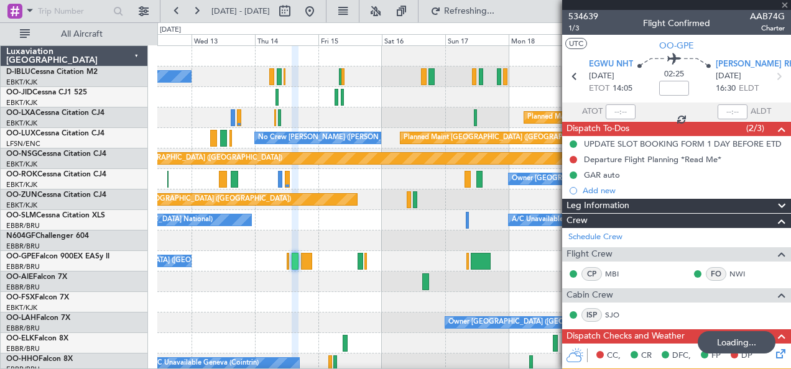
scroll to position [27, 0]
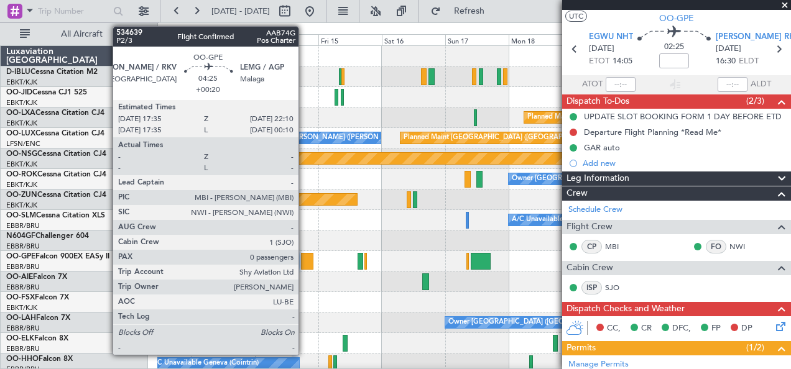
click at [305, 265] on div at bounding box center [307, 261] width 12 height 17
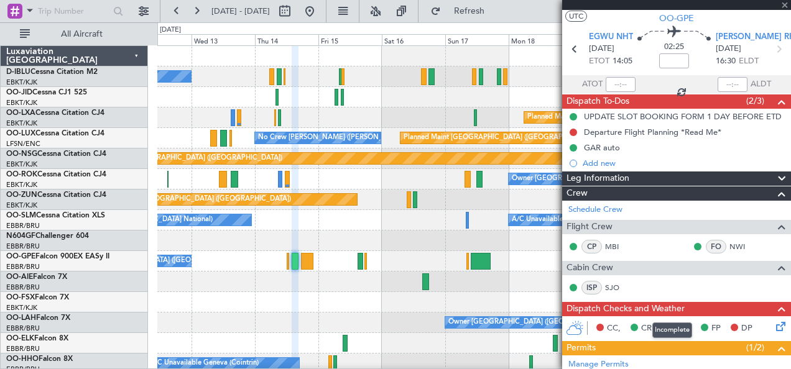
type input "+00:20"
type input "0"
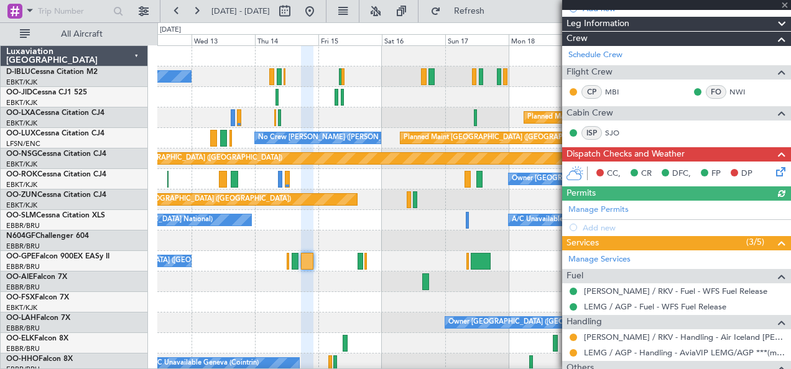
scroll to position [251, 0]
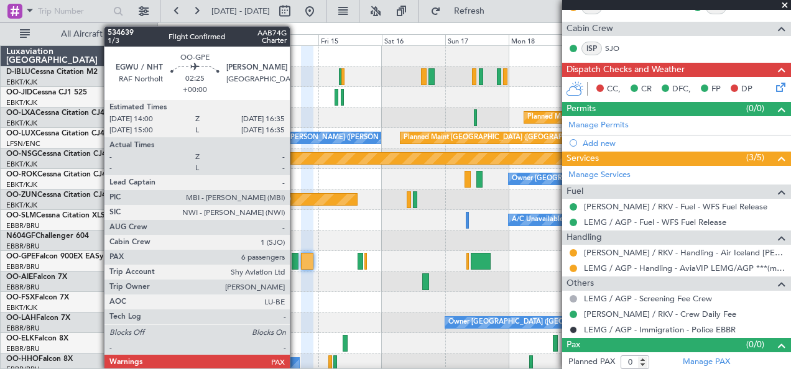
click at [296, 264] on div at bounding box center [295, 261] width 7 height 17
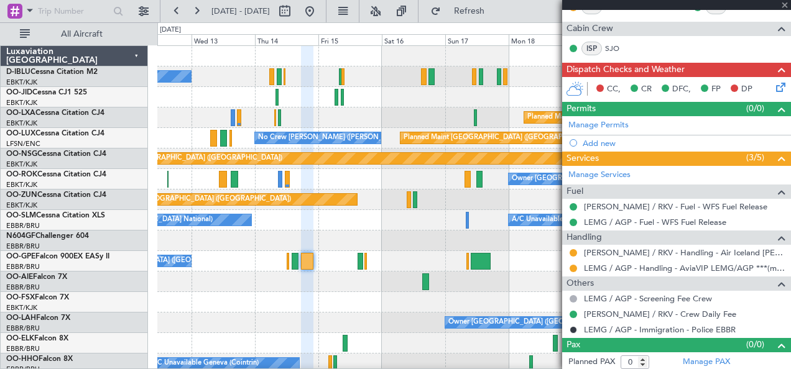
type input "6"
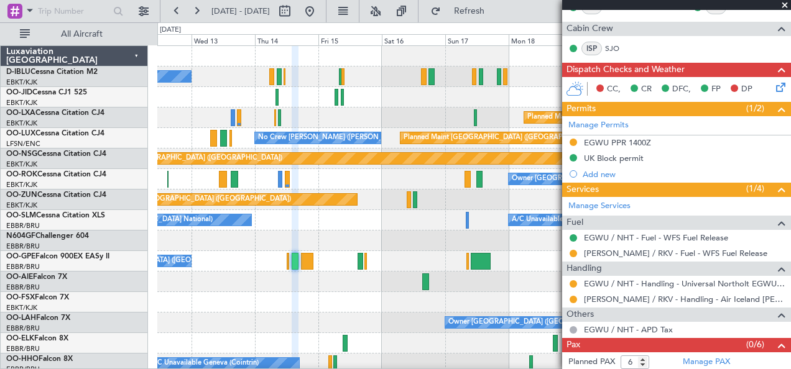
scroll to position [282, 0]
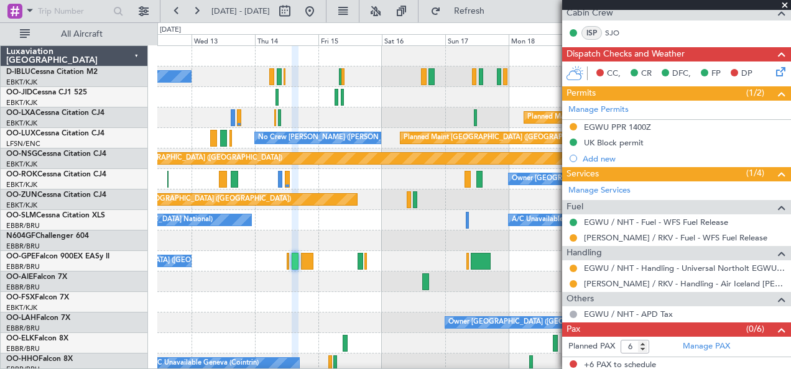
click at [476, 275] on div at bounding box center [473, 282] width 633 height 21
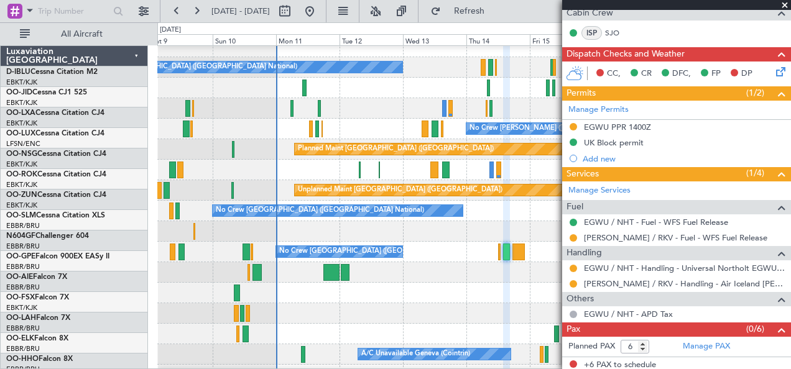
scroll to position [9, 0]
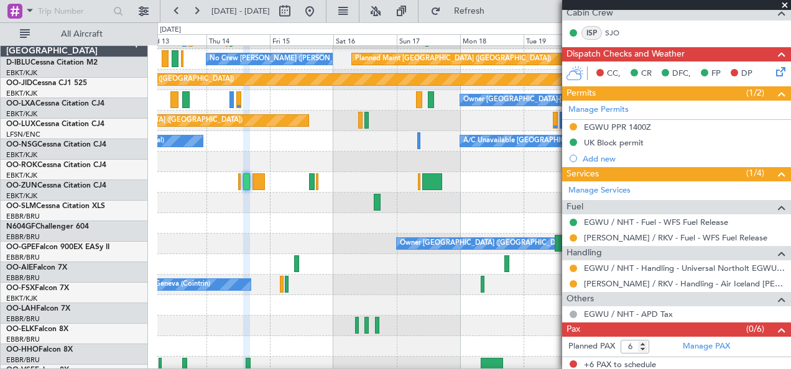
scroll to position [79, 0]
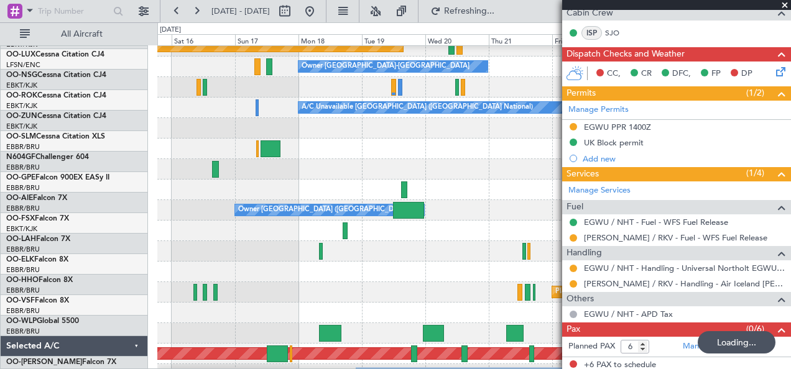
click at [227, 262] on div at bounding box center [473, 272] width 633 height 21
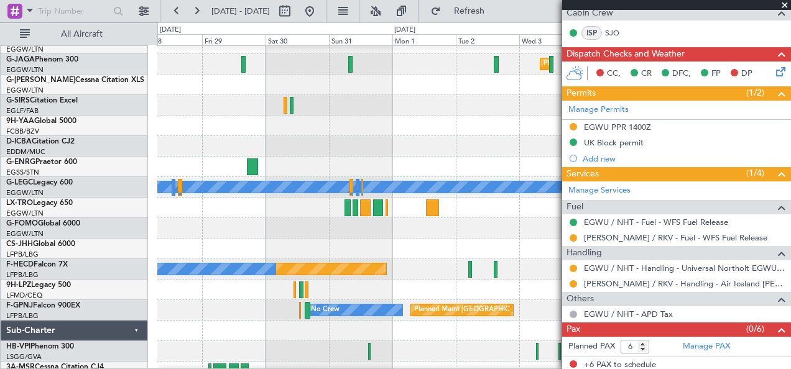
scroll to position [507, 0]
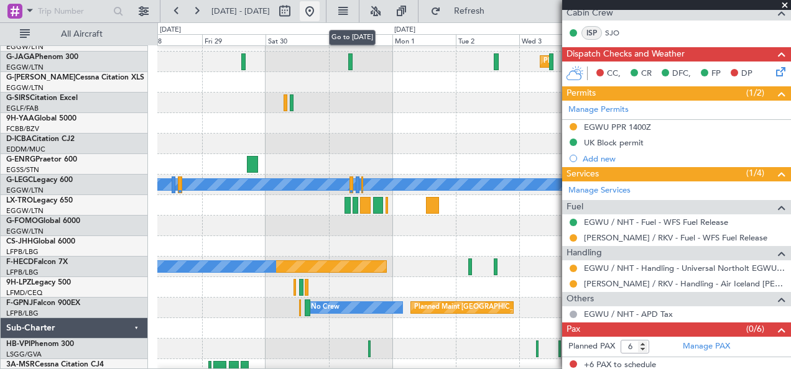
click at [319, 9] on button at bounding box center [310, 11] width 20 height 20
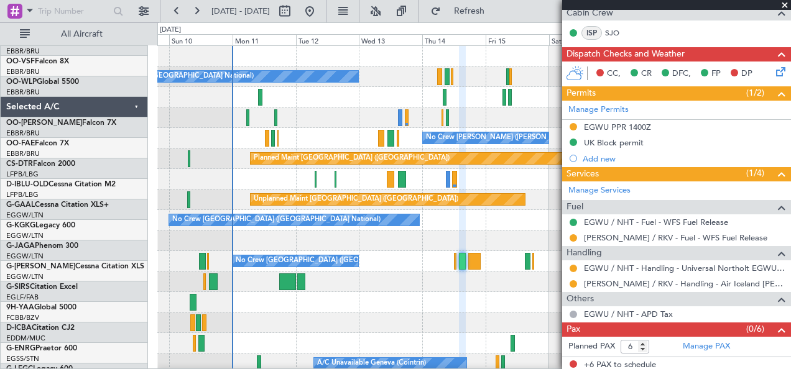
scroll to position [0, 0]
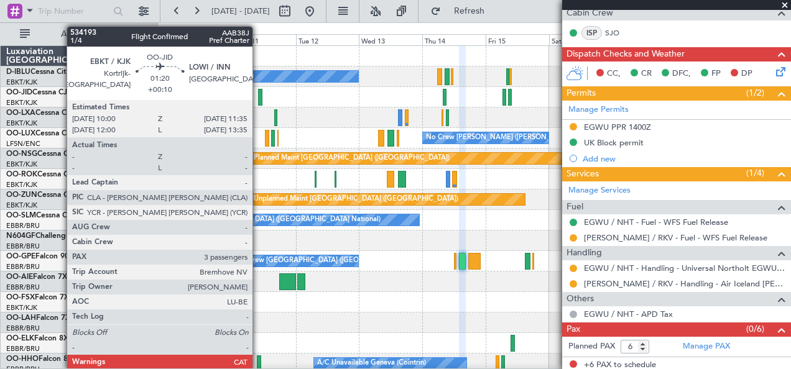
click at [259, 97] on div at bounding box center [260, 97] width 4 height 17
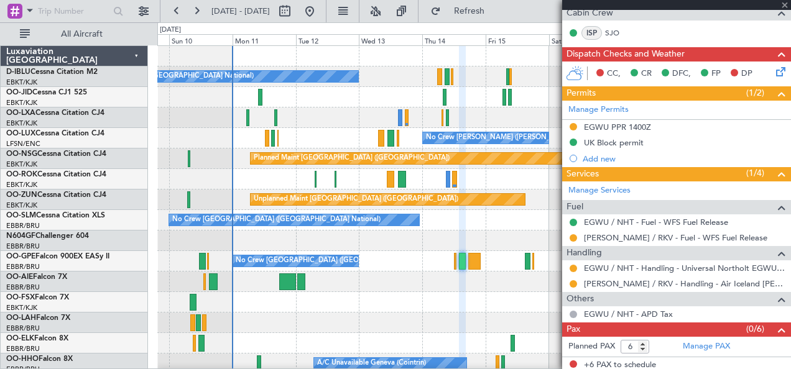
type input "+00:10"
type input "3"
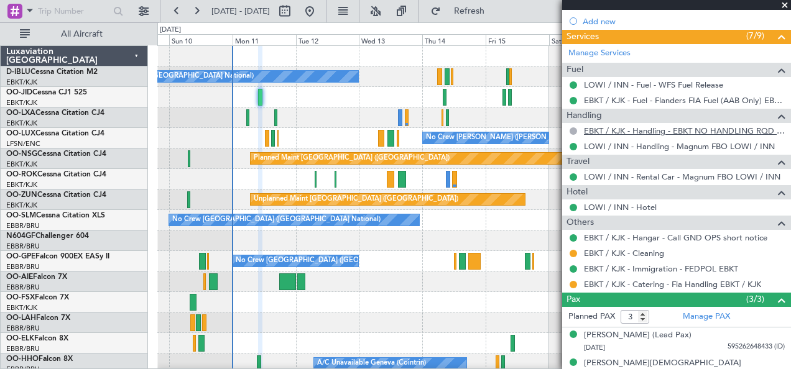
scroll to position [379, 0]
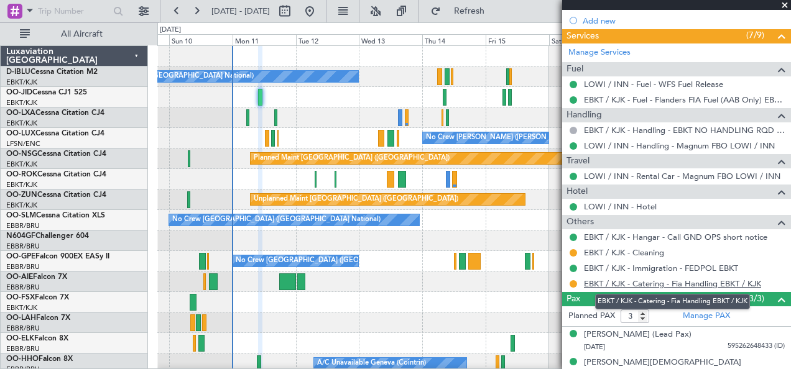
click at [674, 282] on link "EBKT / KJK - Catering - Fia Handling EBKT / KJK" at bounding box center [672, 283] width 177 height 11
click at [647, 283] on link "EBKT / KJK - Catering - Fia Handling EBKT / KJK" at bounding box center [672, 283] width 177 height 11
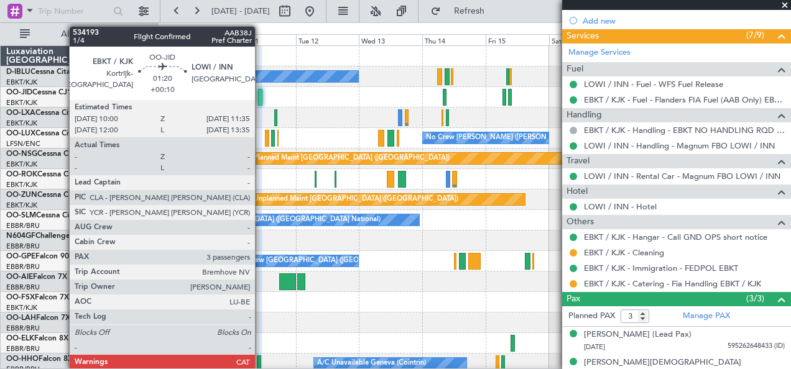
click at [261, 99] on div at bounding box center [260, 97] width 4 height 17
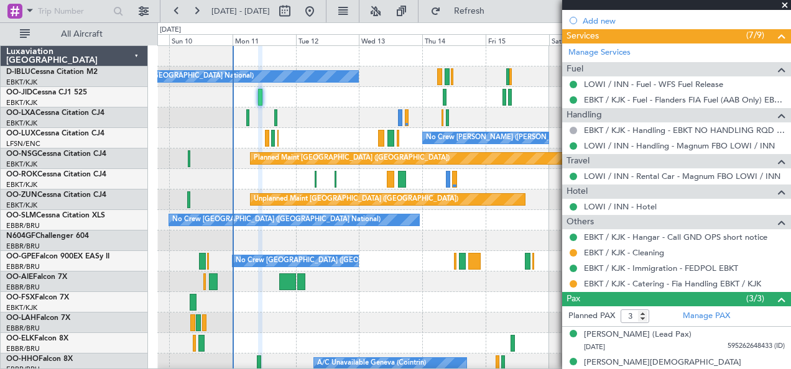
click at [429, 308] on div at bounding box center [473, 302] width 633 height 21
